Goal: Task Accomplishment & Management: Use online tool/utility

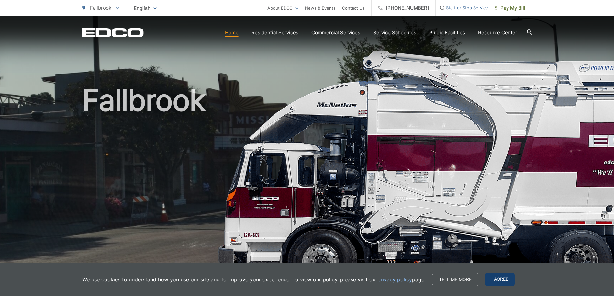
click at [499, 276] on span "I agree" at bounding box center [500, 279] width 30 height 14
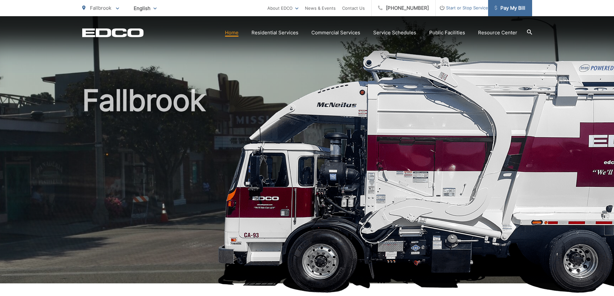
click at [510, 6] on span "Pay My Bill" at bounding box center [509, 8] width 31 height 8
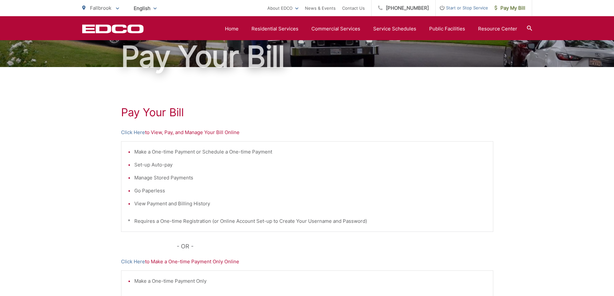
scroll to position [32, 0]
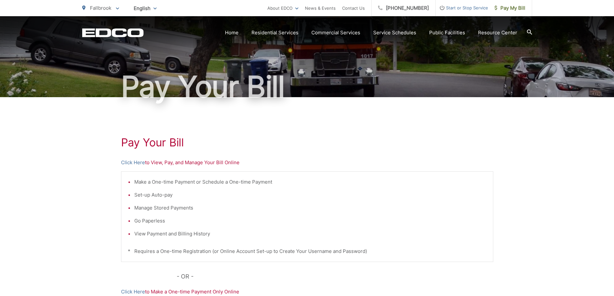
click at [205, 162] on p "Click Here to View, Pay, and Manage Your Bill Online" at bounding box center [307, 163] width 372 height 8
click at [138, 161] on link "Click Here" at bounding box center [133, 163] width 24 height 8
